Goal: Information Seeking & Learning: Learn about a topic

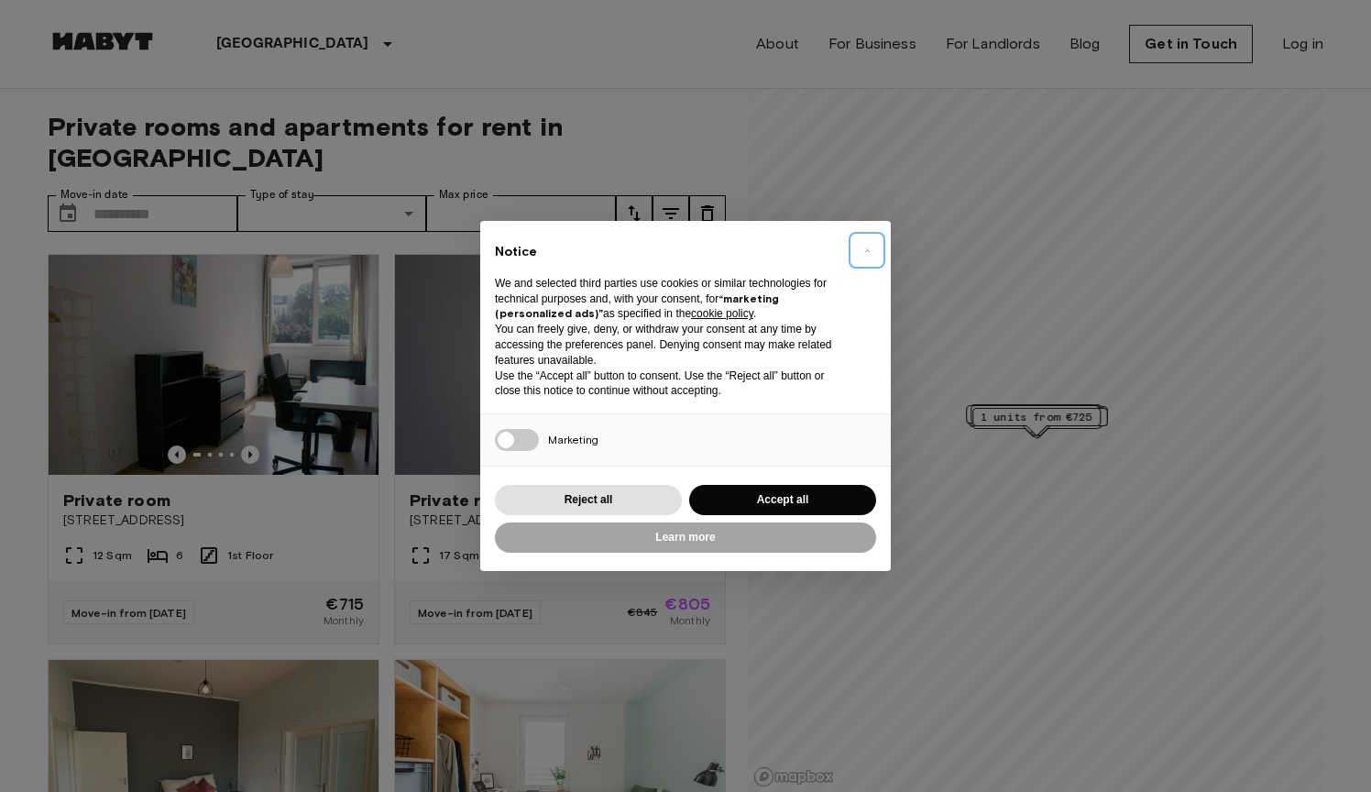
click at [869, 252] on span "×" at bounding box center [867, 250] width 6 height 22
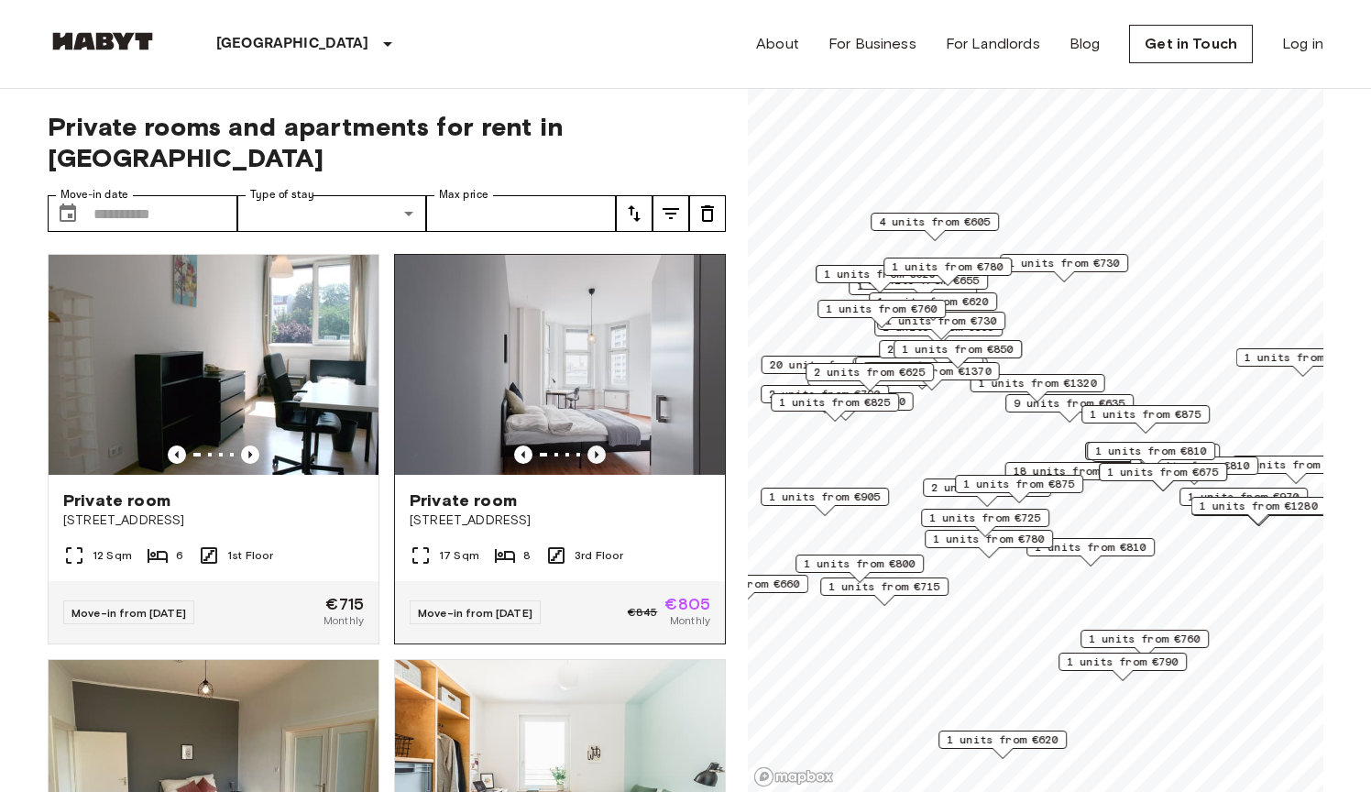
click at [591, 445] on icon "Previous image" at bounding box center [596, 454] width 18 height 18
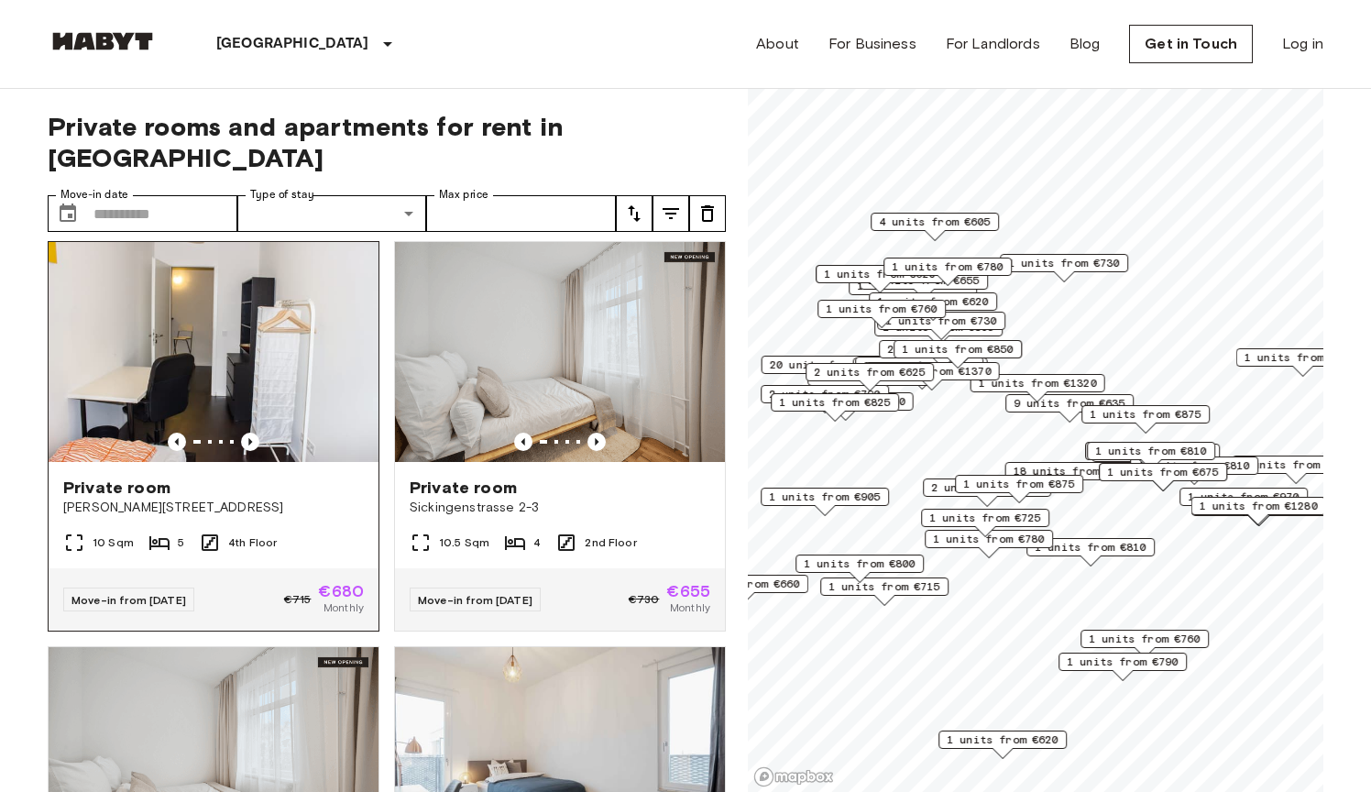
scroll to position [2021, 0]
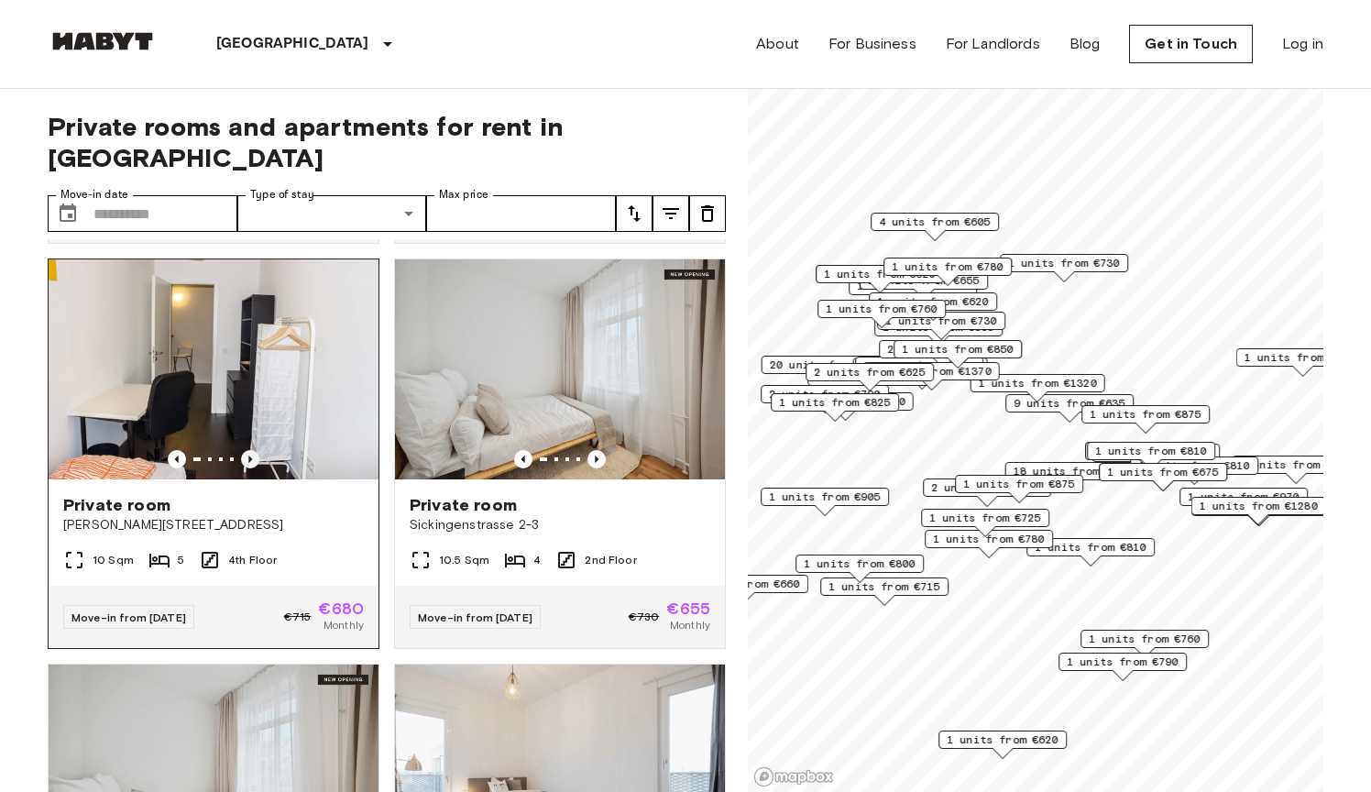
click at [245, 450] on icon "Previous image" at bounding box center [250, 459] width 18 height 18
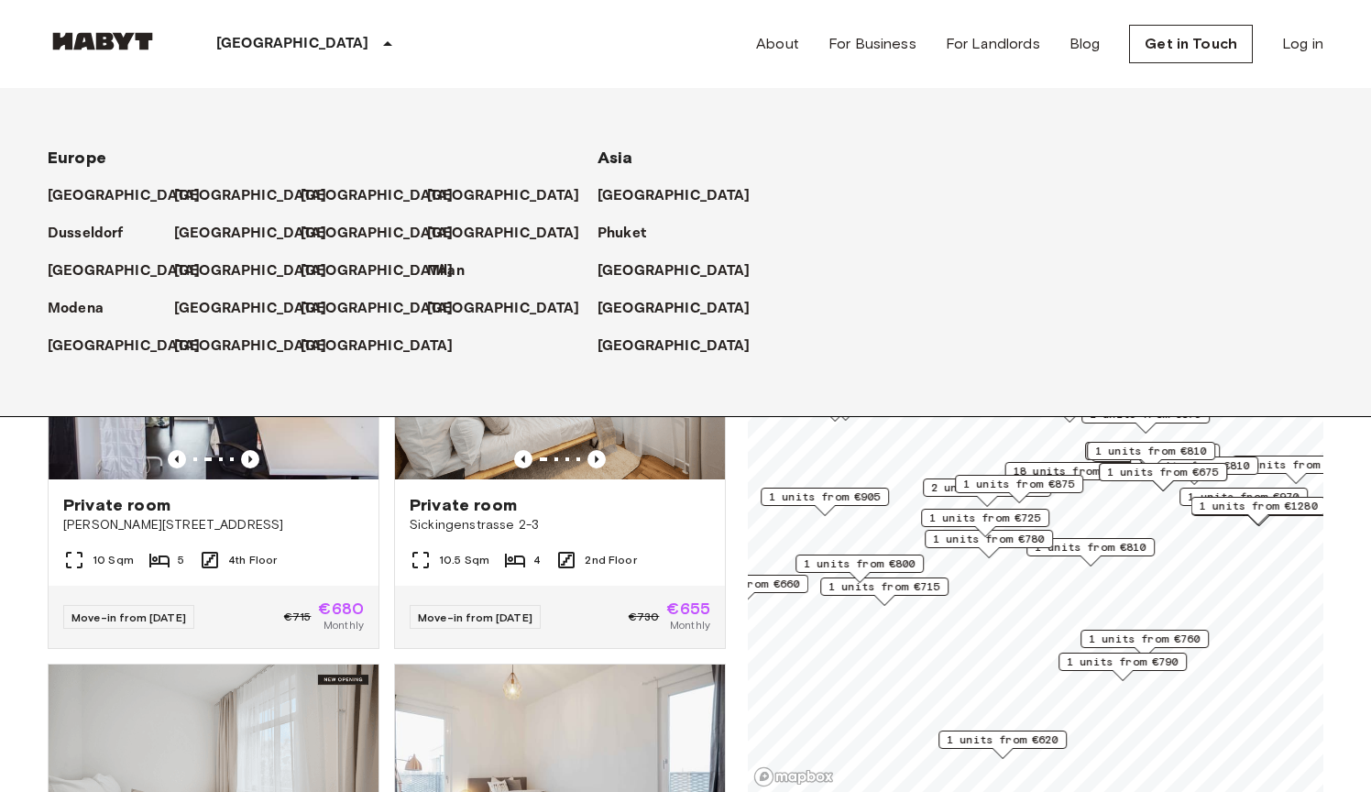
click at [236, 49] on p "[GEOGRAPHIC_DATA]" at bounding box center [292, 44] width 153 height 22
click at [99, 204] on p "[GEOGRAPHIC_DATA]" at bounding box center [127, 196] width 153 height 22
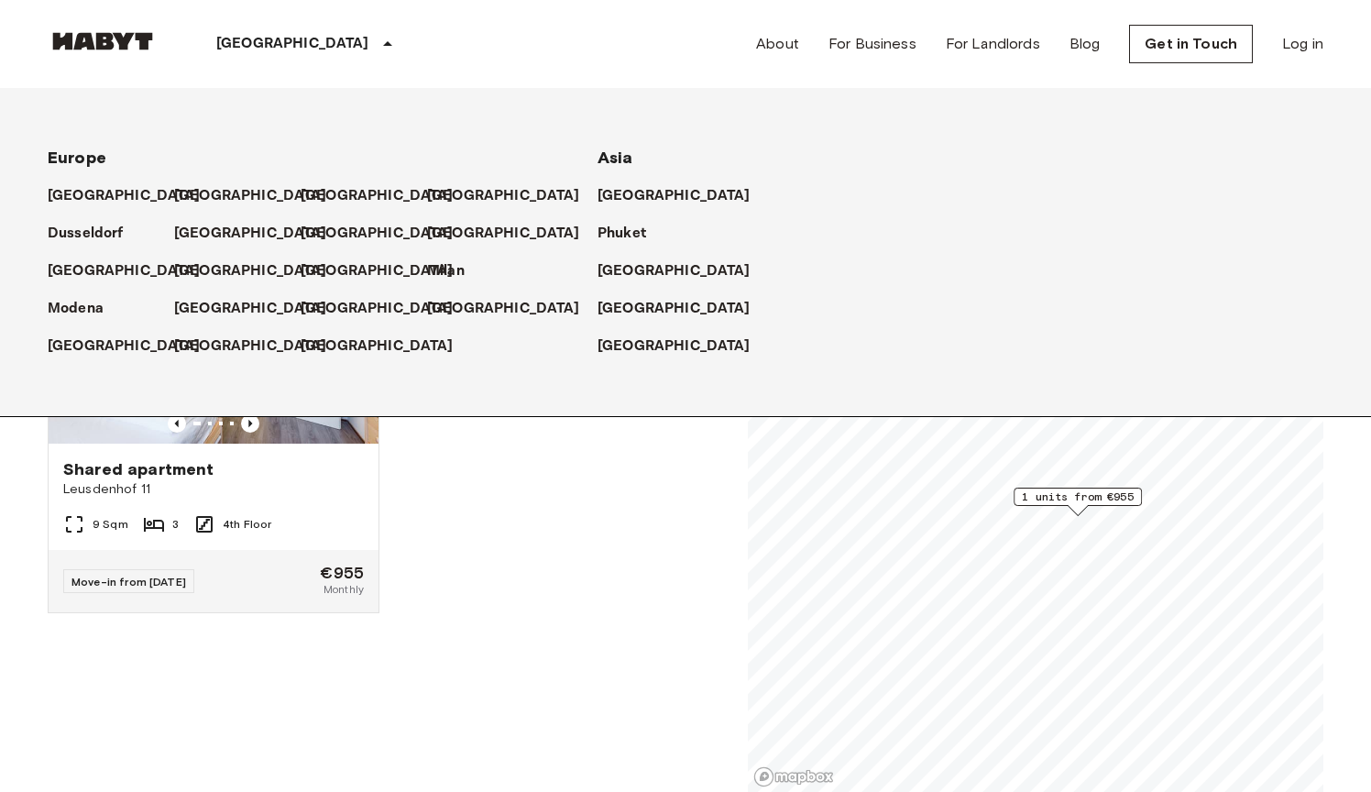
click at [475, 513] on div "Shared apartment [GEOGRAPHIC_DATA] 11 9 Sqm 3 4th Floor Move-in from [DATE] €95…" at bounding box center [379, 500] width 693 height 585
click at [309, 58] on div "[GEOGRAPHIC_DATA]" at bounding box center [308, 44] width 300 height 88
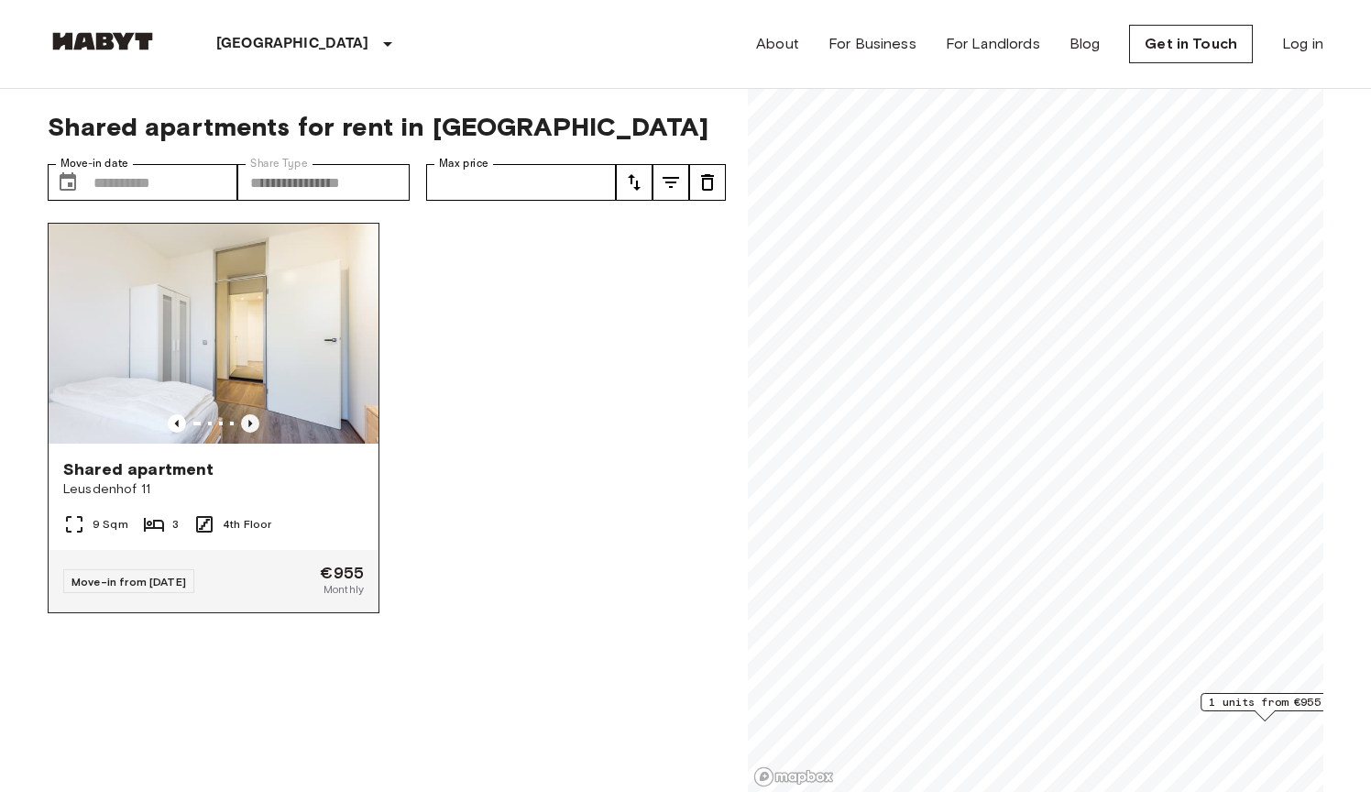
click at [256, 423] on icon "Previous image" at bounding box center [250, 423] width 18 height 18
